Goal: Register for event/course

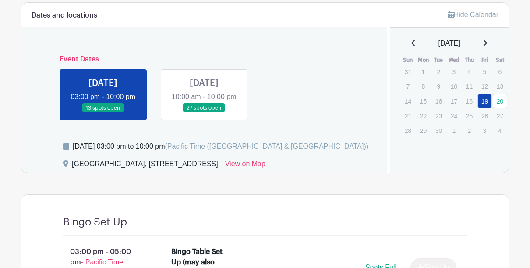
scroll to position [351, 0]
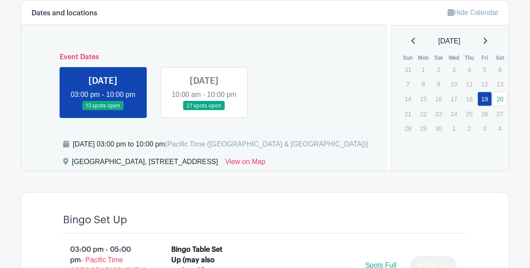
click at [103, 110] on link at bounding box center [103, 110] width 0 height 0
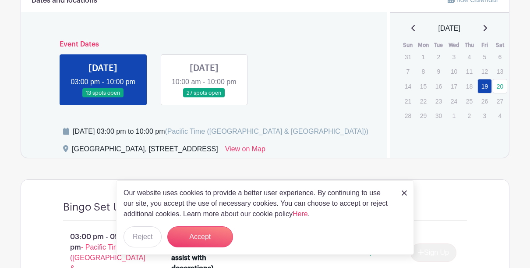
scroll to position [372, 0]
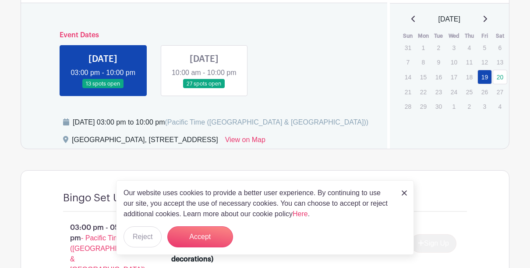
click at [401, 190] on div "Our website uses cookies to provide a better user experience. By continuing to …" at bounding box center [265, 217] width 298 height 74
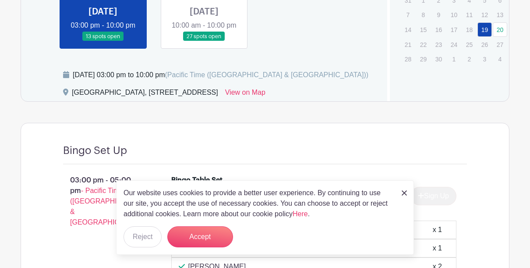
scroll to position [614, 0]
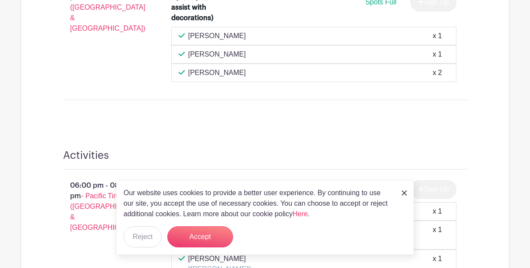
drag, startPoint x: 405, startPoint y: 194, endPoint x: 372, endPoint y: 182, distance: 35.3
click at [405, 193] on img at bounding box center [404, 192] width 5 height 5
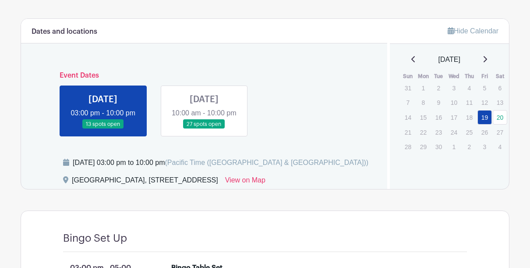
scroll to position [329, 0]
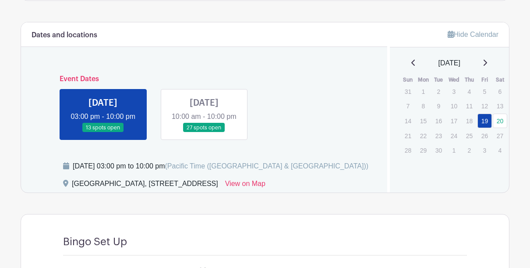
click at [204, 132] on link at bounding box center [204, 132] width 0 height 0
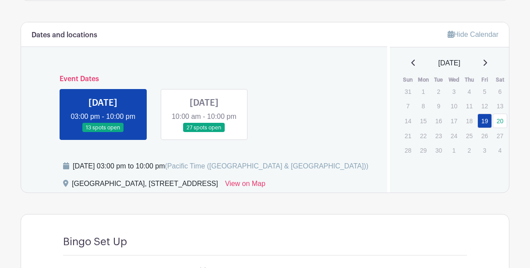
click at [204, 132] on link at bounding box center [204, 132] width 0 height 0
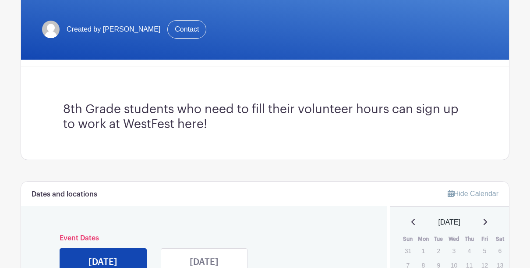
scroll to position [274, 0]
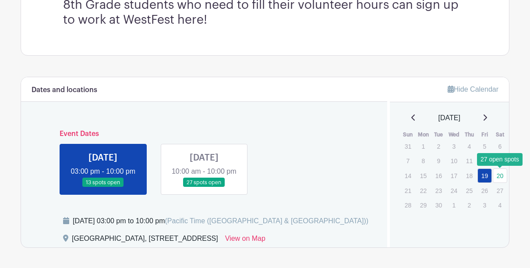
click at [504, 173] on link "20" at bounding box center [500, 175] width 14 height 14
click at [501, 173] on link "20" at bounding box center [500, 175] width 14 height 14
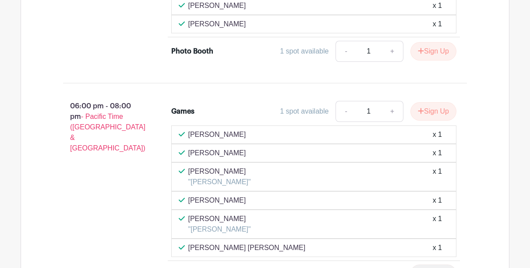
scroll to position [1808, 0]
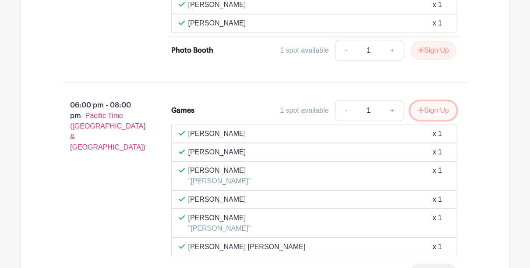
click at [436, 120] on button "Sign Up" at bounding box center [434, 110] width 46 height 18
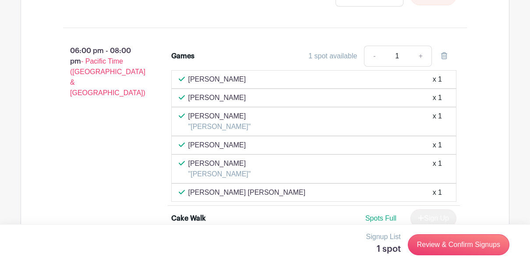
scroll to position [1852, 0]
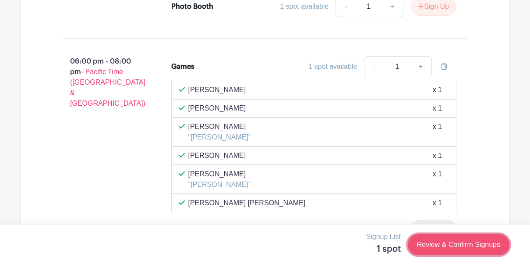
click at [461, 241] on link "Review & Confirm Signups" at bounding box center [459, 244] width 102 height 21
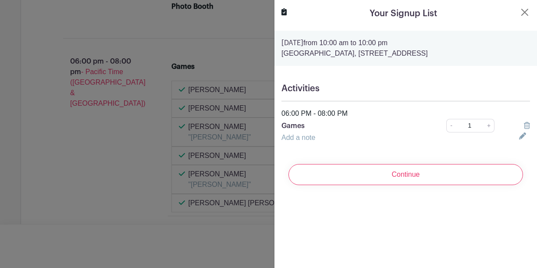
click at [298, 138] on link "Add a note" at bounding box center [298, 137] width 34 height 7
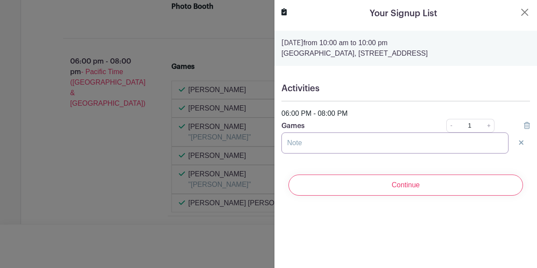
click at [309, 144] on input "text" at bounding box center [394, 142] width 227 height 21
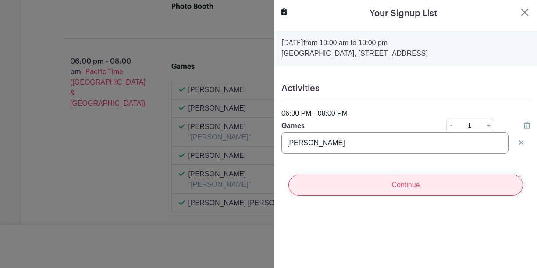
type input "Liesel Buros"
click at [416, 188] on input "Continue" at bounding box center [405, 184] width 234 height 21
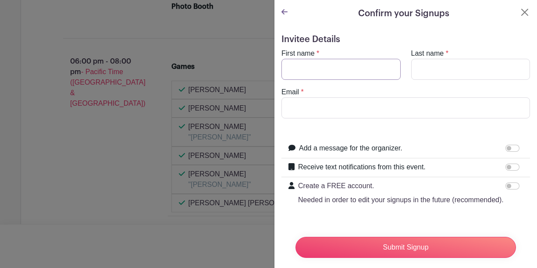
click at [313, 62] on input "First name" at bounding box center [340, 69] width 119 height 21
type input "Liesel"
click at [443, 77] on input "Last name" at bounding box center [470, 69] width 119 height 21
type input "Buros"
click at [305, 112] on input "Email" at bounding box center [405, 107] width 248 height 21
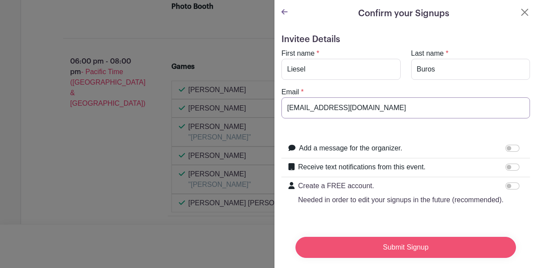
type input "ddlburos@gmail.com"
click at [364, 243] on input "Submit Signup" at bounding box center [405, 247] width 220 height 21
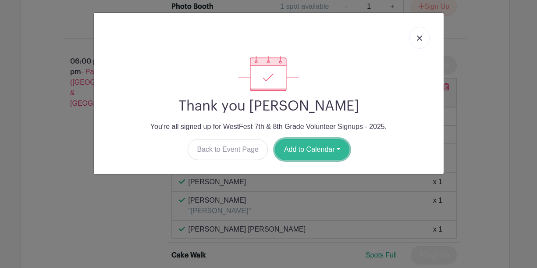
click at [306, 148] on button "Add to Calendar" at bounding box center [312, 149] width 74 height 21
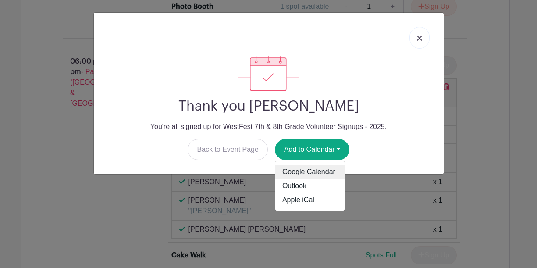
click at [318, 170] on link "Google Calendar" at bounding box center [309, 172] width 69 height 14
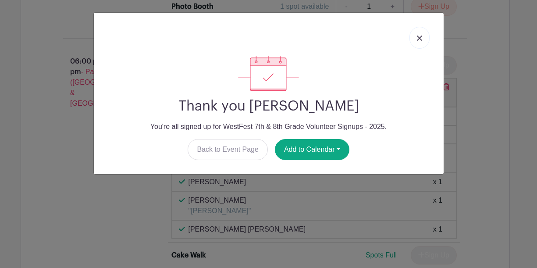
click at [420, 36] on img at bounding box center [419, 37] width 5 height 5
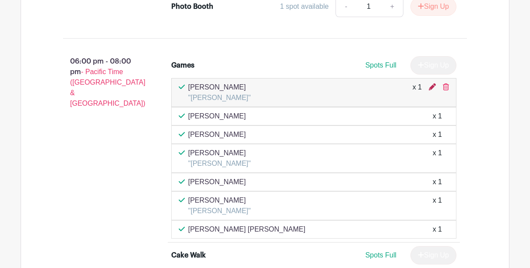
click at [431, 90] on icon at bounding box center [432, 86] width 7 height 7
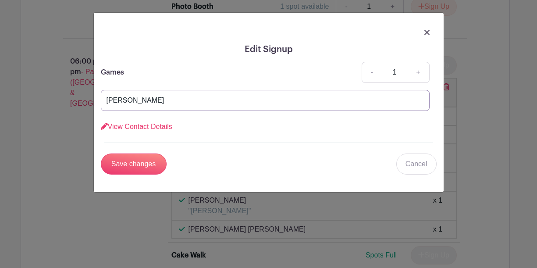
drag, startPoint x: 167, startPoint y: 104, endPoint x: 63, endPoint y: 104, distance: 103.9
click at [63, 104] on div "Edit Signup Games - 1 + Liesel Buros View Contact Details First name * Liesel L…" at bounding box center [268, 134] width 537 height 268
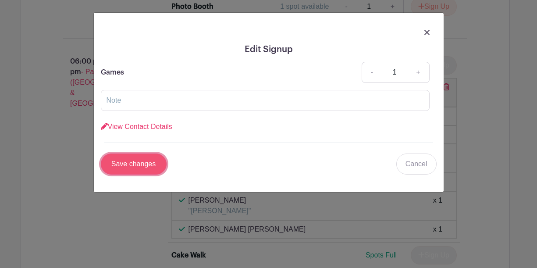
click at [113, 163] on input "Save changes" at bounding box center [134, 163] width 66 height 21
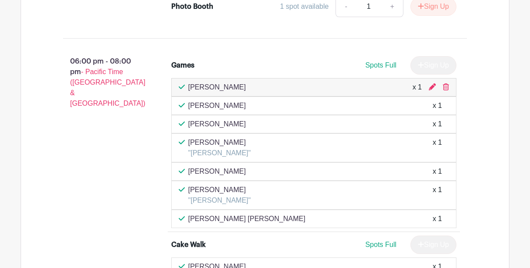
click at [100, 160] on div "06:00 pm - 08:00 pm - Pacific Time (US & Canada)" at bounding box center [103, 198] width 108 height 291
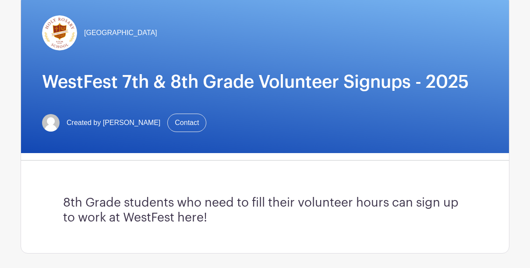
scroll to position [0, 0]
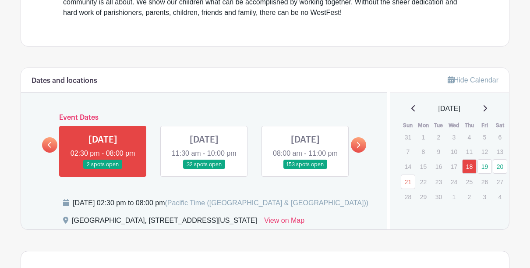
scroll to position [362, 0]
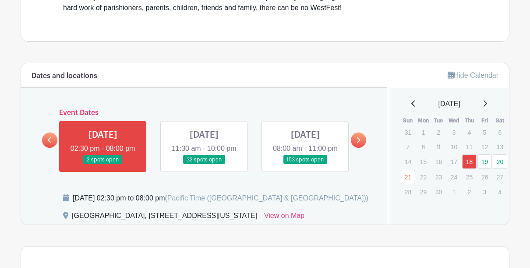
click at [305, 164] on link at bounding box center [305, 164] width 0 height 0
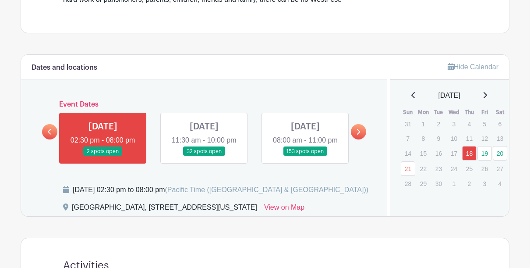
scroll to position [383, 0]
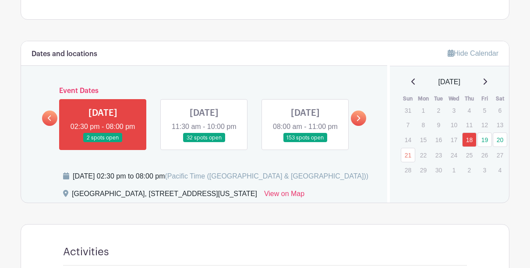
click at [305, 142] on link at bounding box center [305, 142] width 0 height 0
click at [497, 139] on link "20" at bounding box center [500, 139] width 14 height 14
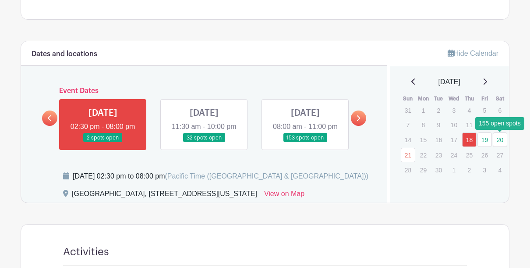
click at [503, 141] on link "20" at bounding box center [500, 139] width 14 height 14
click at [305, 142] on link at bounding box center [305, 142] width 0 height 0
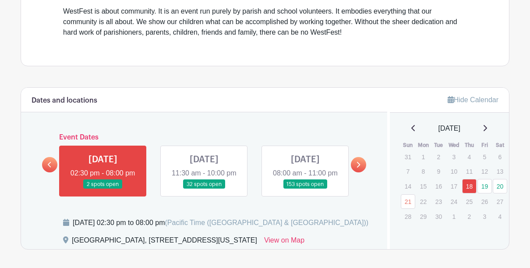
scroll to position [307, 0]
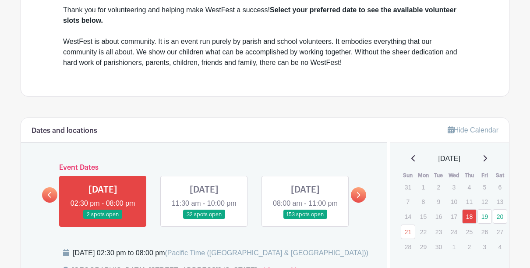
click at [305, 219] on link at bounding box center [305, 219] width 0 height 0
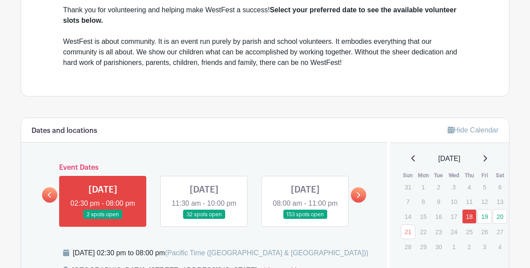
click at [305, 219] on link at bounding box center [305, 219] width 0 height 0
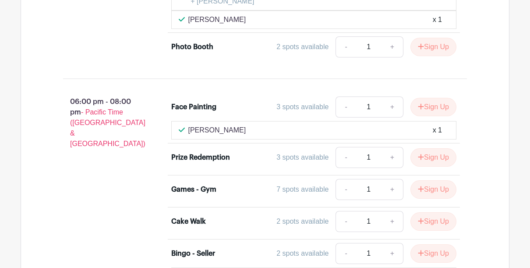
scroll to position [3626, 0]
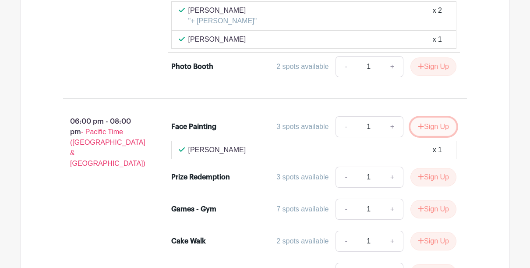
click at [424, 117] on button "Sign Up" at bounding box center [434, 126] width 46 height 18
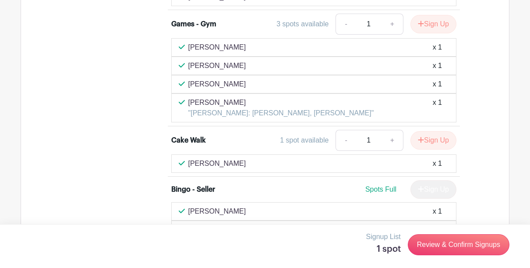
scroll to position [2509, 0]
